Goal: Task Accomplishment & Management: Manage account settings

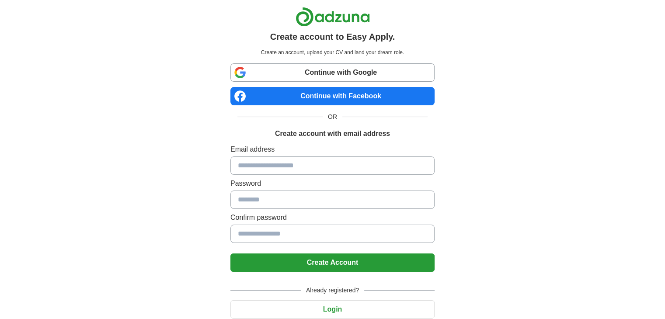
click at [289, 165] on input at bounding box center [333, 166] width 204 height 18
type input "**********"
click at [350, 260] on button "Create Account" at bounding box center [333, 263] width 204 height 18
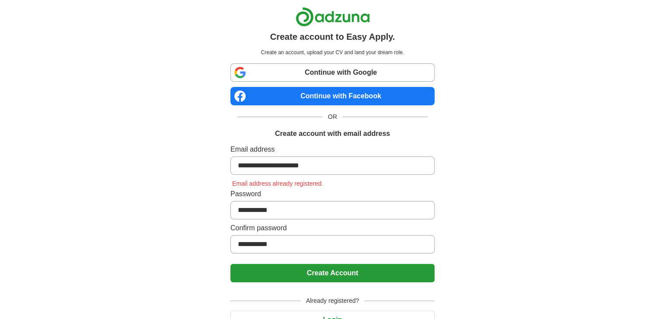
scroll to position [41, 0]
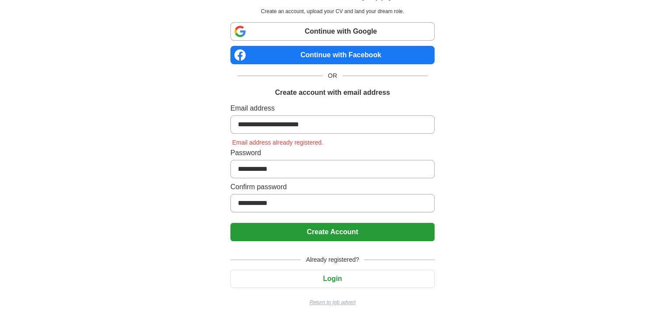
click at [335, 288] on div "Already registered? Login Return to job advert" at bounding box center [333, 277] width 204 height 58
click at [344, 280] on button "Login" at bounding box center [333, 279] width 204 height 18
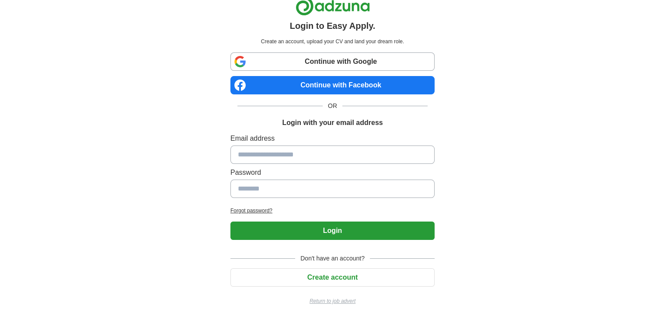
scroll to position [10, 0]
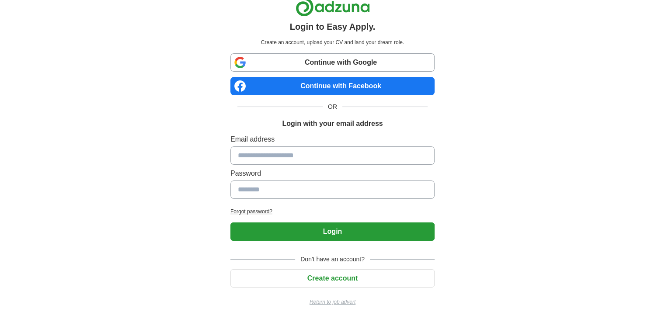
click at [336, 158] on input at bounding box center [333, 156] width 204 height 18
type input "**********"
click at [231, 223] on button "Login" at bounding box center [333, 232] width 204 height 18
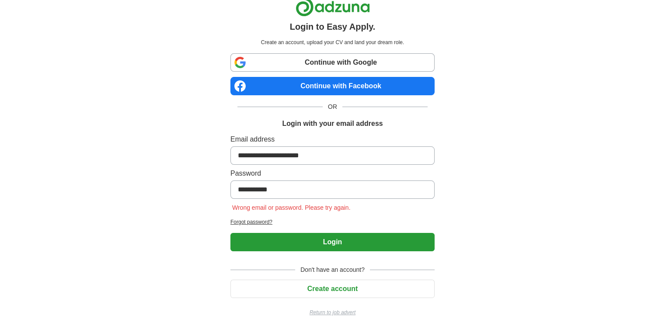
click at [337, 246] on button "Login" at bounding box center [333, 242] width 204 height 18
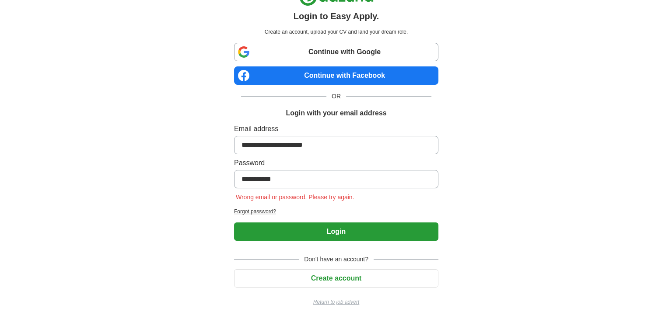
scroll to position [0, 0]
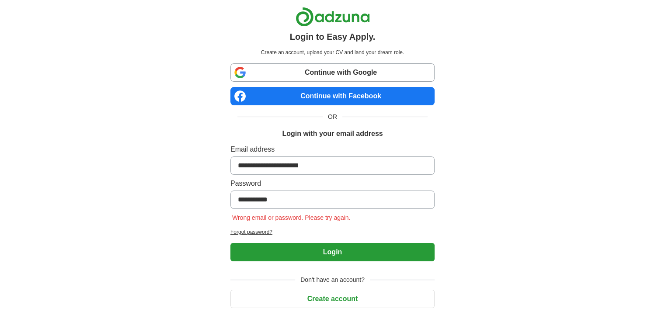
click at [262, 233] on h2 "Forgot password?" at bounding box center [333, 232] width 204 height 8
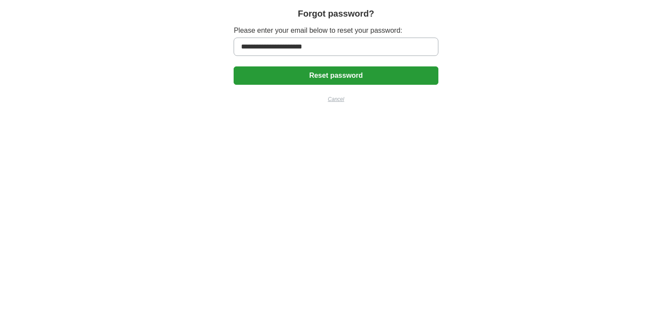
click at [368, 73] on button "Reset password" at bounding box center [336, 75] width 204 height 18
